Goal: Information Seeking & Learning: Learn about a topic

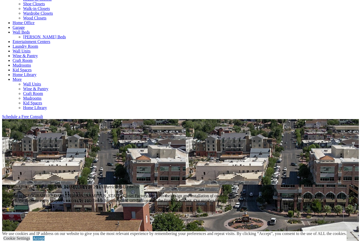
scroll to position [238, 0]
click at [35, 22] on link "Home Office" at bounding box center [24, 22] width 22 height 4
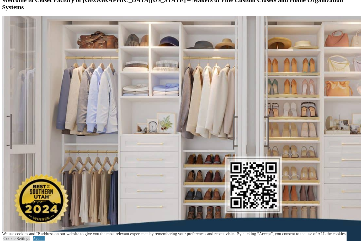
scroll to position [597, 0]
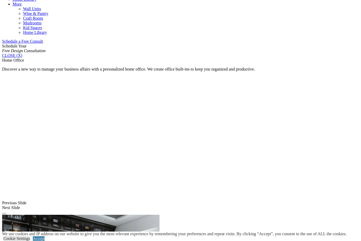
scroll to position [314, 0]
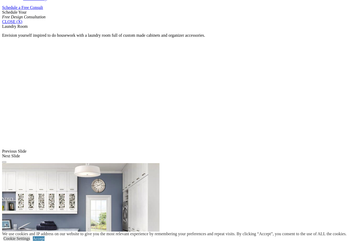
scroll to position [347, 0]
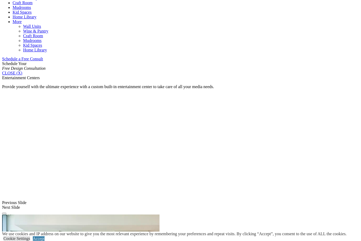
scroll to position [338, 0]
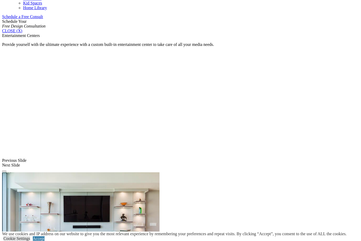
scroll to position [347, 0]
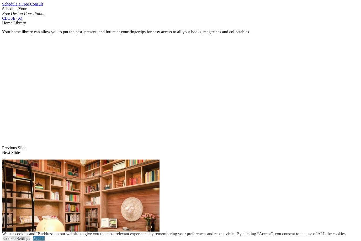
scroll to position [355, 0]
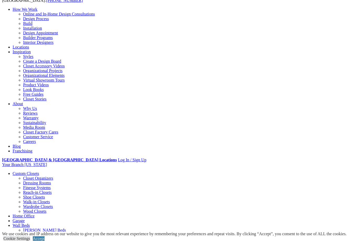
scroll to position [0, 0]
